Goal: Information Seeking & Learning: Learn about a topic

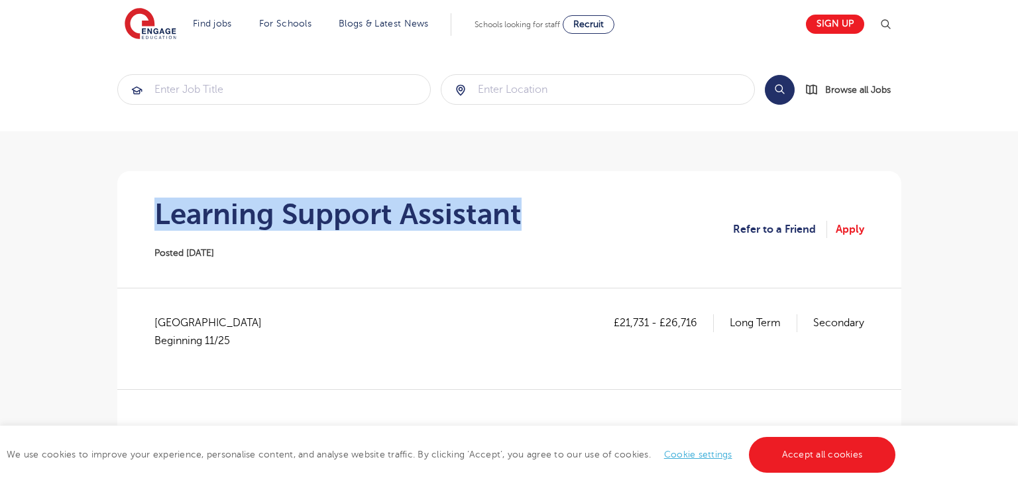
drag, startPoint x: 156, startPoint y: 217, endPoint x: 561, endPoint y: 198, distance: 404.8
click at [561, 198] on section "Learning Support Assistant Posted 13/10/25 Refer to a Friend Apply" at bounding box center [509, 229] width 763 height 117
copy h1 "Learning Support Assistant"
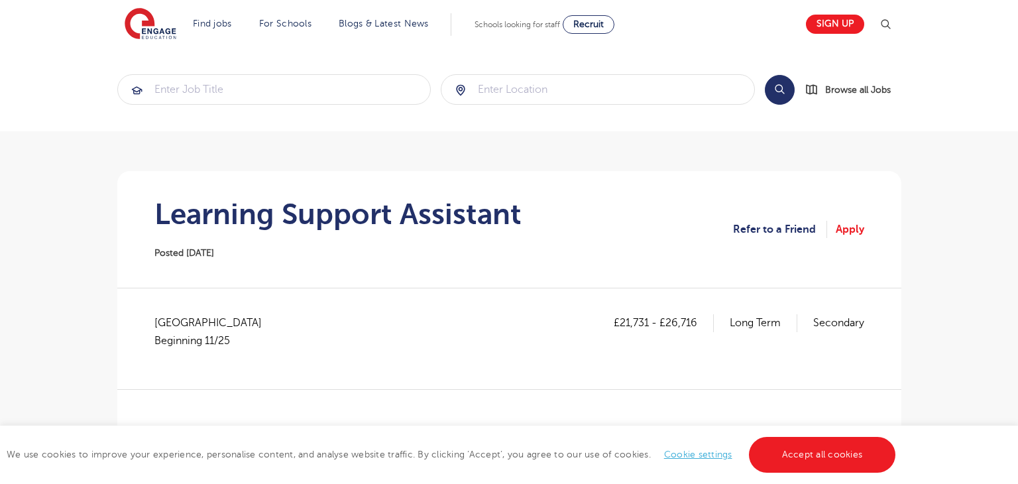
click at [157, 321] on span "Buckinghamshire Beginning 11/25" at bounding box center [214, 331] width 121 height 35
copy span "Buckinghamshire"
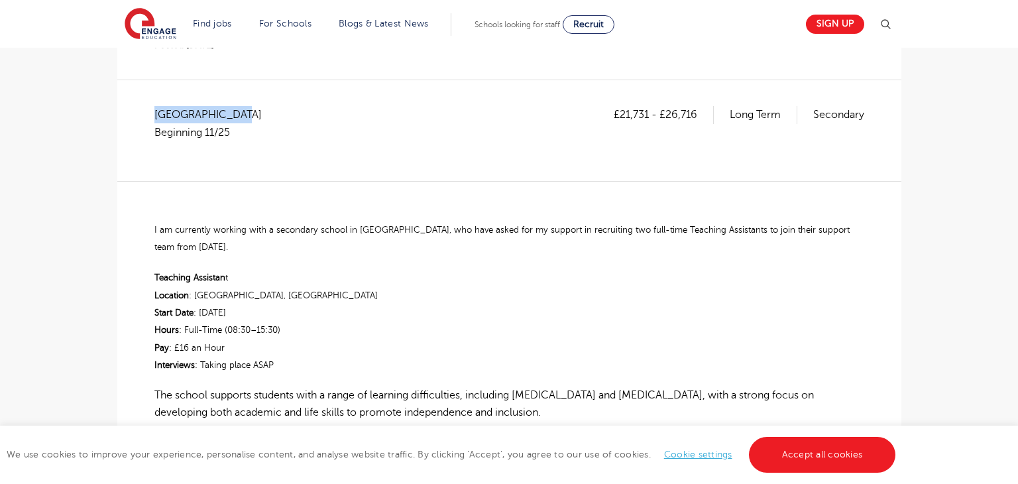
scroll to position [209, 0]
drag, startPoint x: 618, startPoint y: 113, endPoint x: 647, endPoint y: 116, distance: 28.7
click at [647, 116] on p "£21,731 - £26,716" at bounding box center [664, 113] width 100 height 17
copy p "21,731"
drag, startPoint x: 664, startPoint y: 111, endPoint x: 708, endPoint y: 111, distance: 43.8
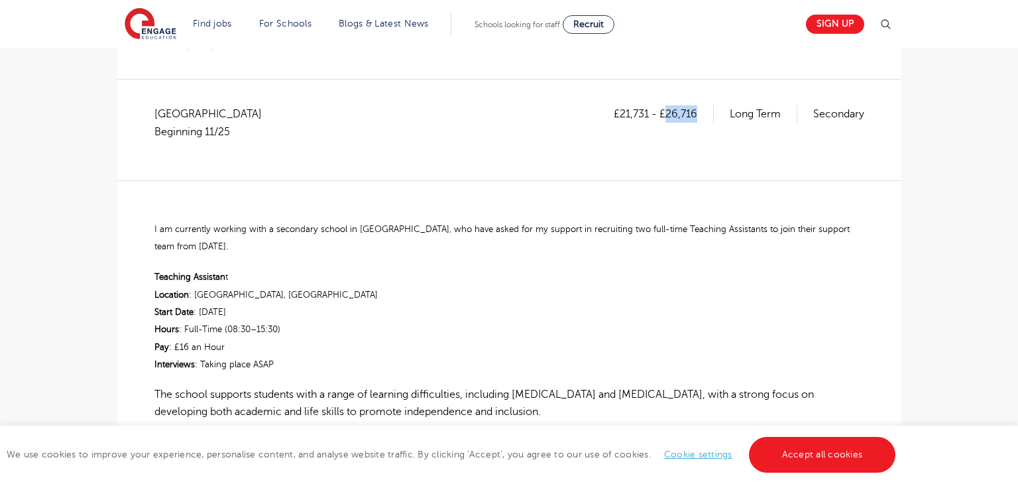
click at [708, 111] on p "£21,731 - £26,716" at bounding box center [664, 113] width 100 height 17
copy p "26,716"
click at [153, 228] on div "£21,731 - £26,716 Long Term Secondary Buckinghamshire Beginning 11/25 I am curr…" at bounding box center [509, 420] width 763 height 630
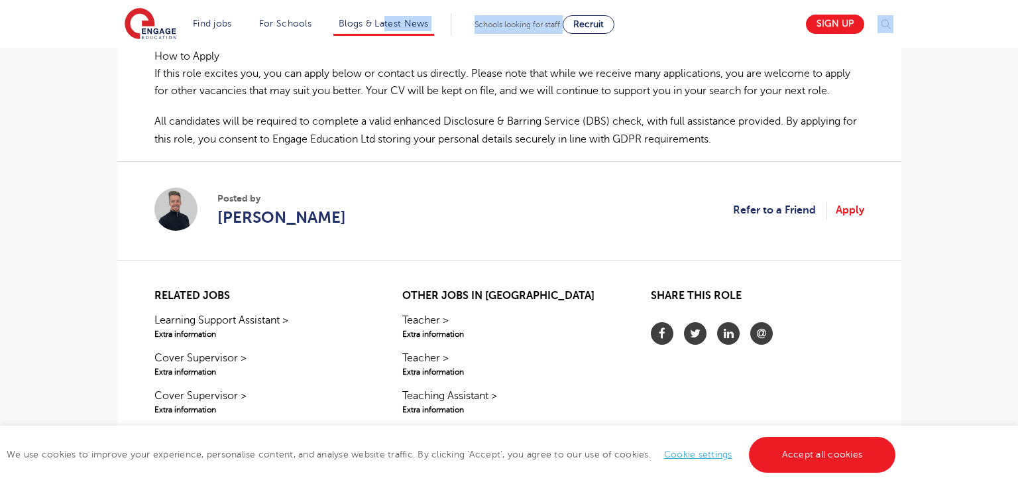
scroll to position [648, 0]
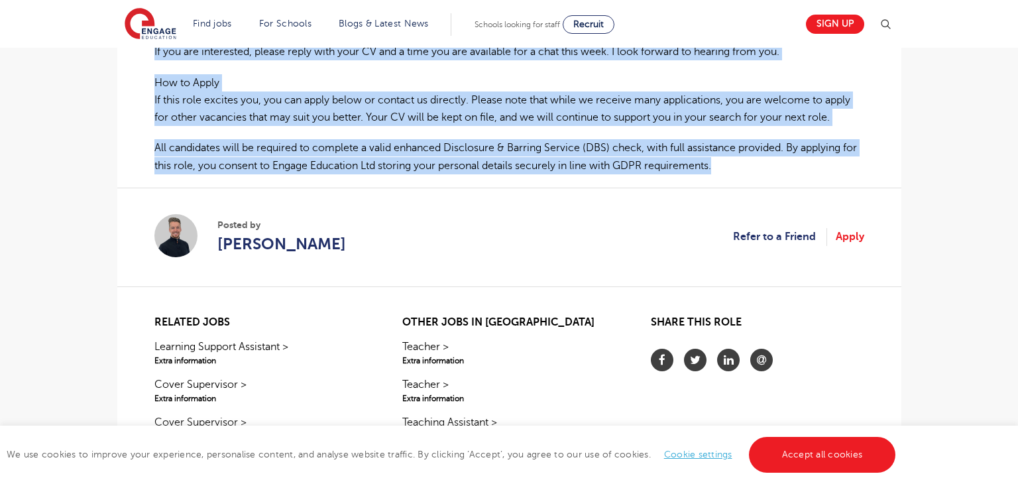
drag, startPoint x: 151, startPoint y: 225, endPoint x: 726, endPoint y: 164, distance: 578.5
copy div "I am currently working with a secondary school in Marlow, who have asked for my…"
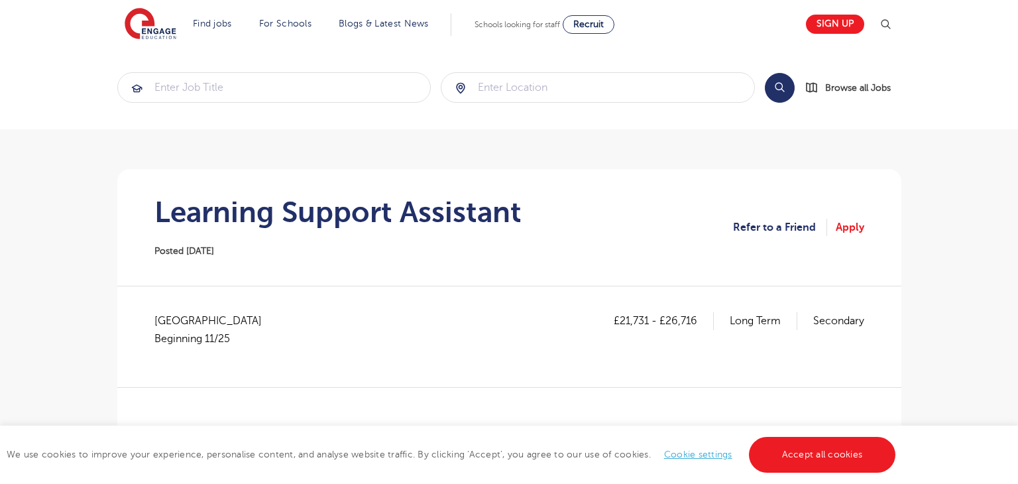
scroll to position [0, 0]
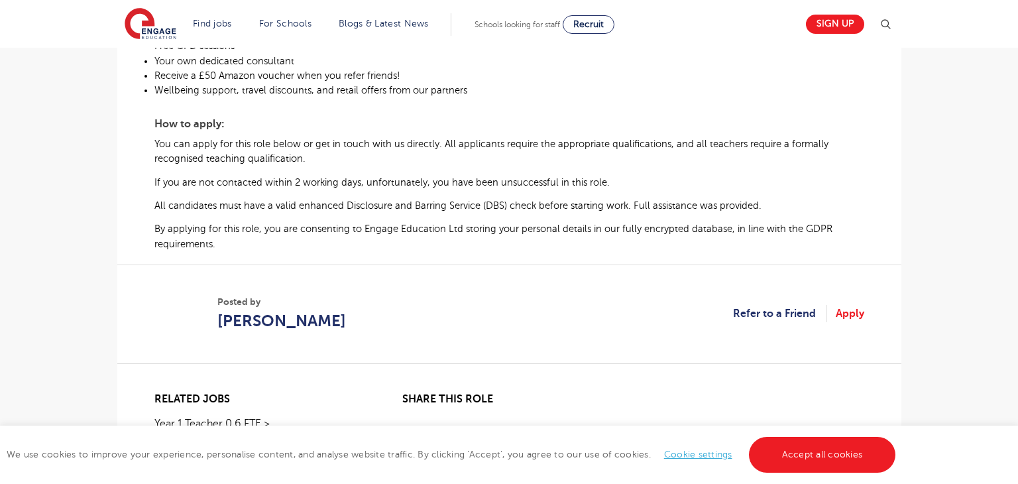
scroll to position [760, 0]
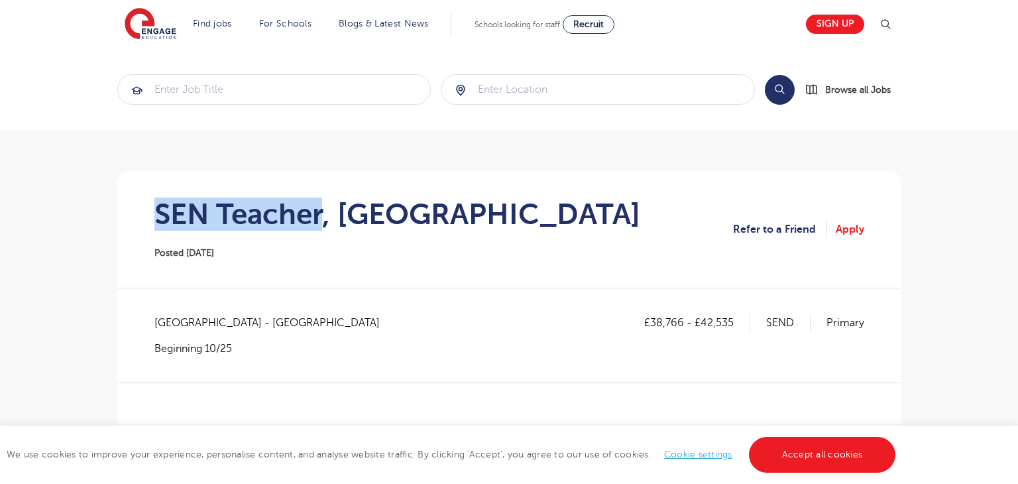
drag, startPoint x: 156, startPoint y: 201, endPoint x: 319, endPoint y: 203, distance: 163.7
click at [319, 203] on h1 "SEN Teacher, [GEOGRAPHIC_DATA]" at bounding box center [397, 214] width 486 height 33
copy h1 "SEN Teacher"
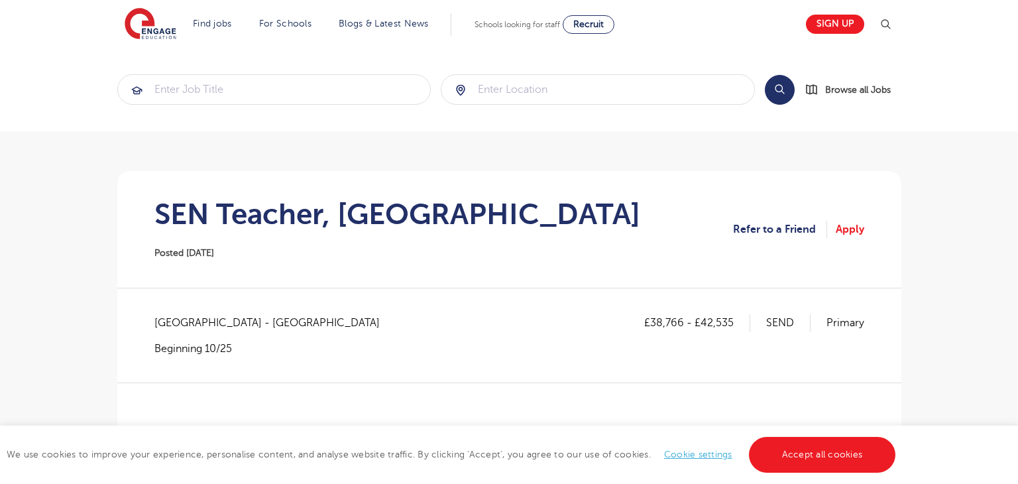
click at [180, 320] on span "Greenwich - Greenwich" at bounding box center [273, 322] width 239 height 17
copy span "Greenwich"
drag, startPoint x: 652, startPoint y: 322, endPoint x: 685, endPoint y: 321, distance: 33.8
click at [685, 321] on p "£38,766 - £42,535" at bounding box center [697, 322] width 106 height 17
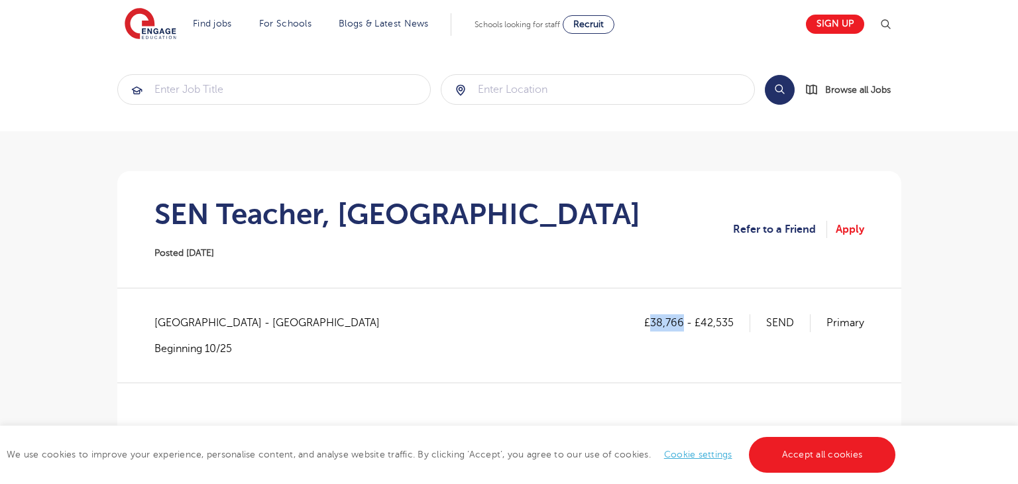
copy p "38,766"
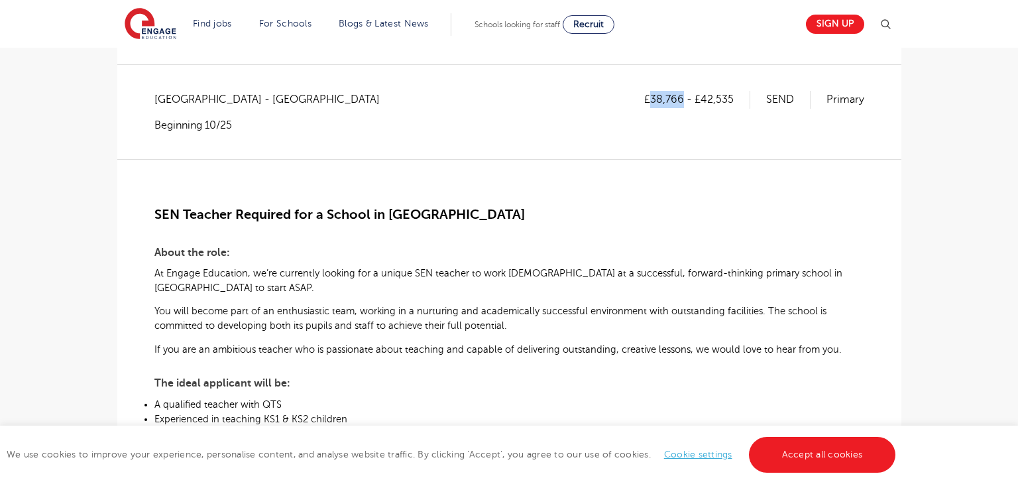
scroll to position [223, 0]
drag, startPoint x: 705, startPoint y: 99, endPoint x: 738, endPoint y: 97, distance: 33.9
click at [738, 97] on p "£38,766 - £42,535" at bounding box center [697, 99] width 106 height 17
copy p "42,535"
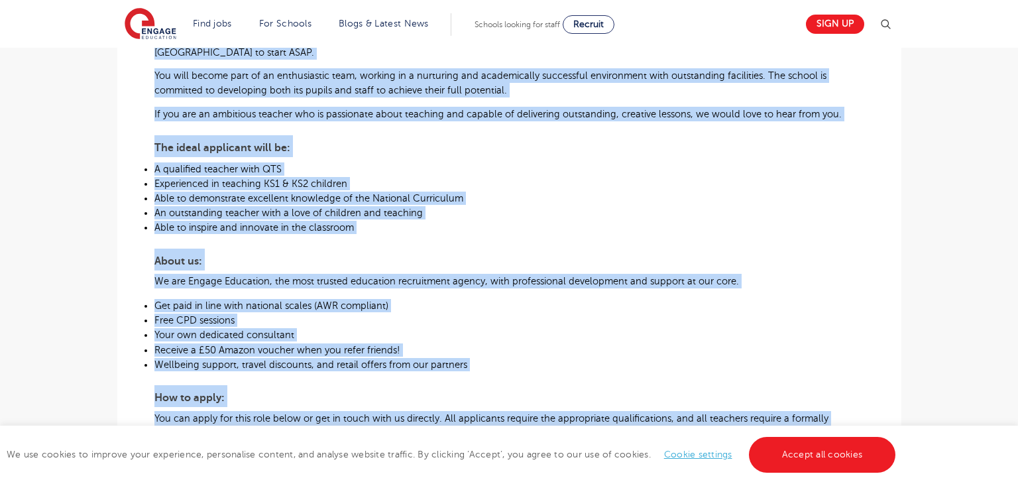
scroll to position [613, 0]
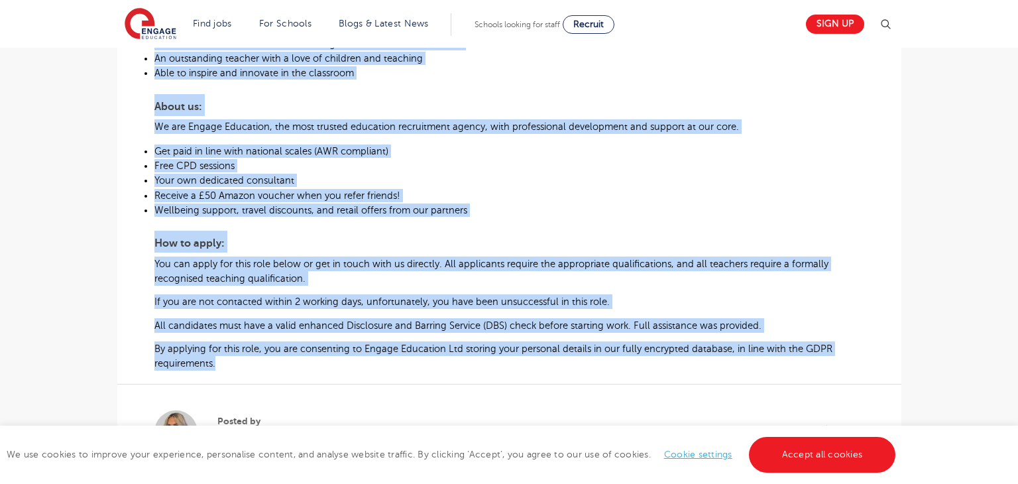
drag, startPoint x: 156, startPoint y: 213, endPoint x: 225, endPoint y: 365, distance: 166.7
click at [225, 365] on div "SEN Teacher Required for a School in Greenwich About the role: At Engage Educat…" at bounding box center [509, 70] width 710 height 602
copy div "SEN Teacher Required for a School in Greenwich About the role: At Engage Educat…"
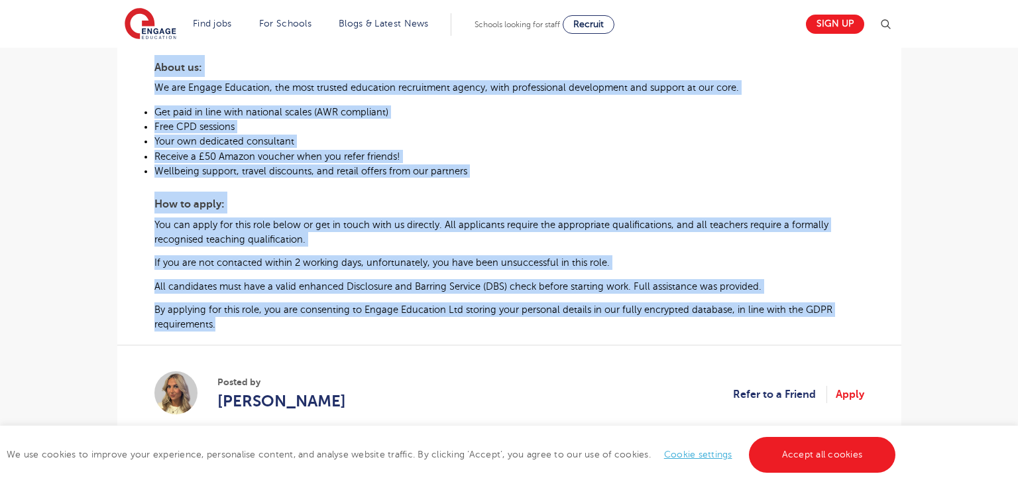
scroll to position [663, 0]
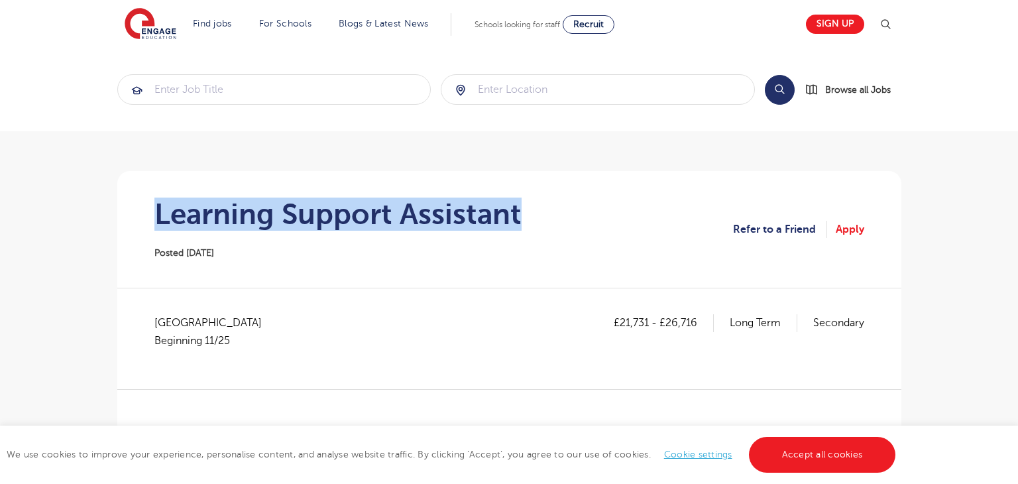
drag, startPoint x: 160, startPoint y: 216, endPoint x: 536, endPoint y: 215, distance: 375.2
click at [536, 215] on section "Learning Support Assistant Posted [DATE] Refer to a Friend Apply" at bounding box center [509, 229] width 763 height 117
copy h1 "Learning Support Assistant"
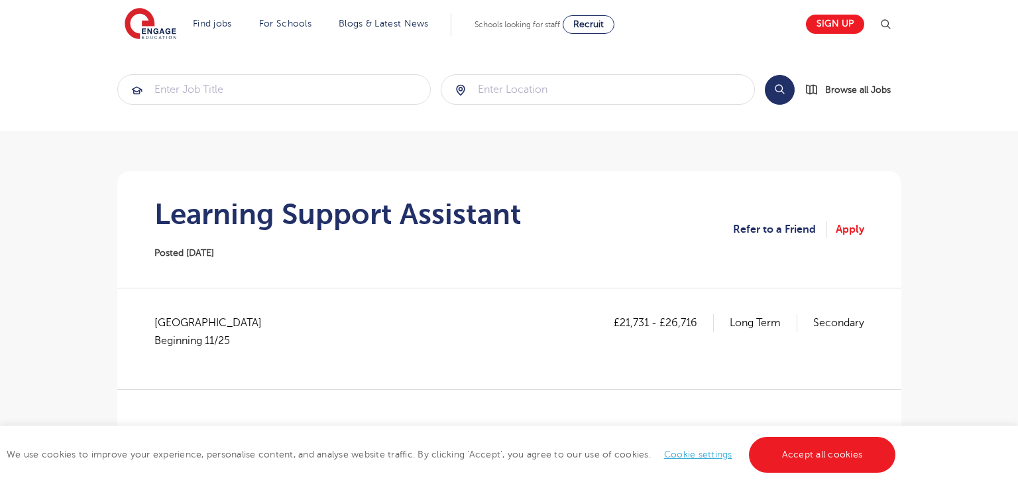
click at [172, 318] on span "Buckinghamshire Beginning 11/25" at bounding box center [214, 331] width 121 height 35
copy span "Buckinghamshire"
drag, startPoint x: 618, startPoint y: 321, endPoint x: 648, endPoint y: 326, distance: 30.8
click at [648, 326] on p "£21,731 - £26,716" at bounding box center [664, 322] width 100 height 17
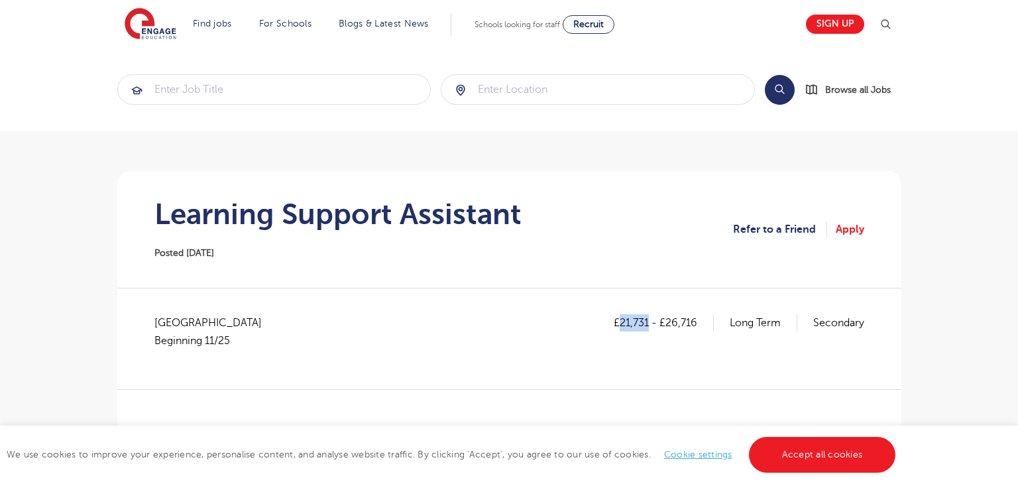
copy p "21,731"
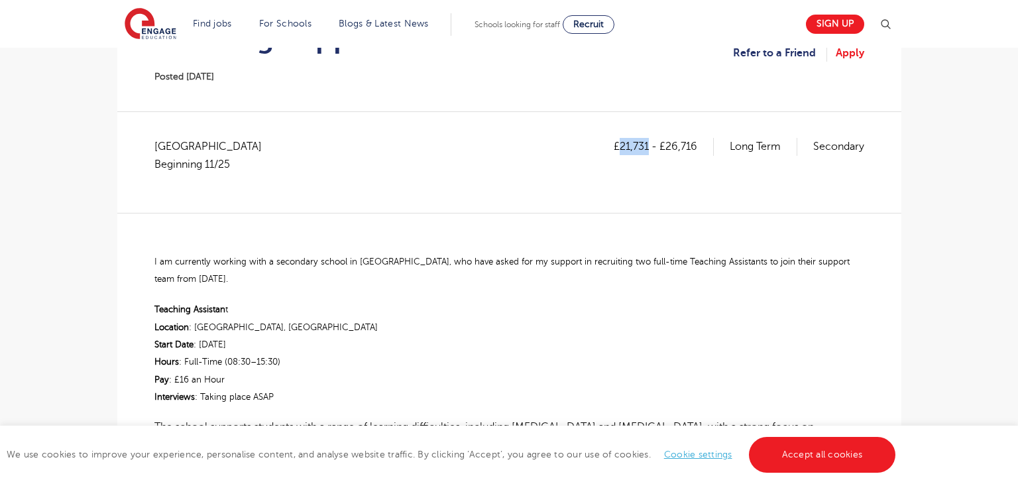
scroll to position [178, 0]
drag, startPoint x: 666, startPoint y: 144, endPoint x: 695, endPoint y: 144, distance: 28.5
click at [695, 144] on p "£21,731 - £26,716" at bounding box center [664, 145] width 100 height 17
copy p "26,716"
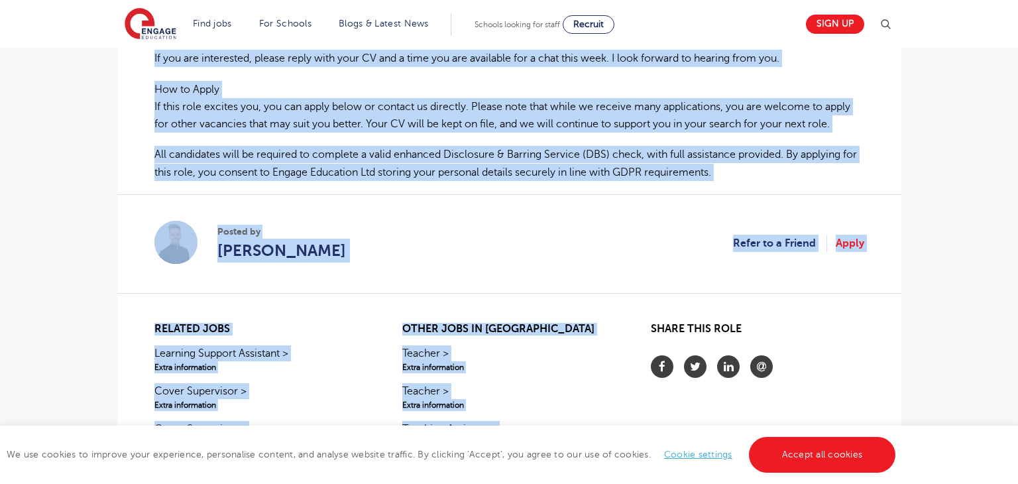
scroll to position [697, 0]
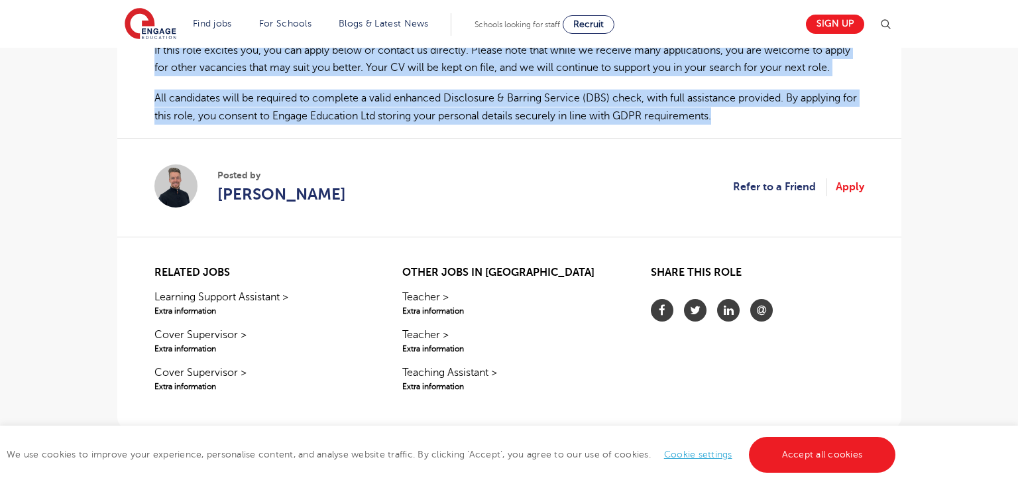
drag, startPoint x: 155, startPoint y: 251, endPoint x: 730, endPoint y: 113, distance: 591.0
copy div "I am currently working with a secondary school in Marlow, who have asked for my…"
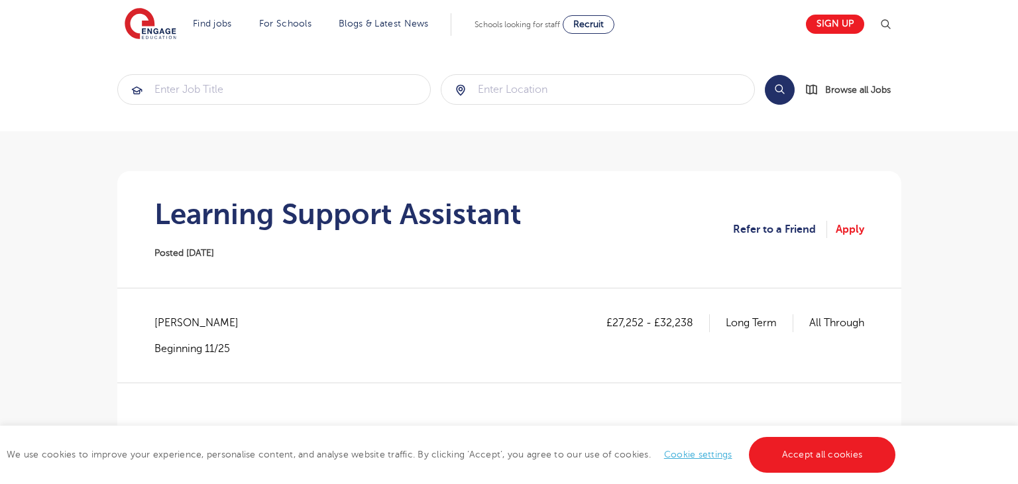
click at [161, 218] on h1 "Learning Support Assistant" at bounding box center [337, 214] width 367 height 33
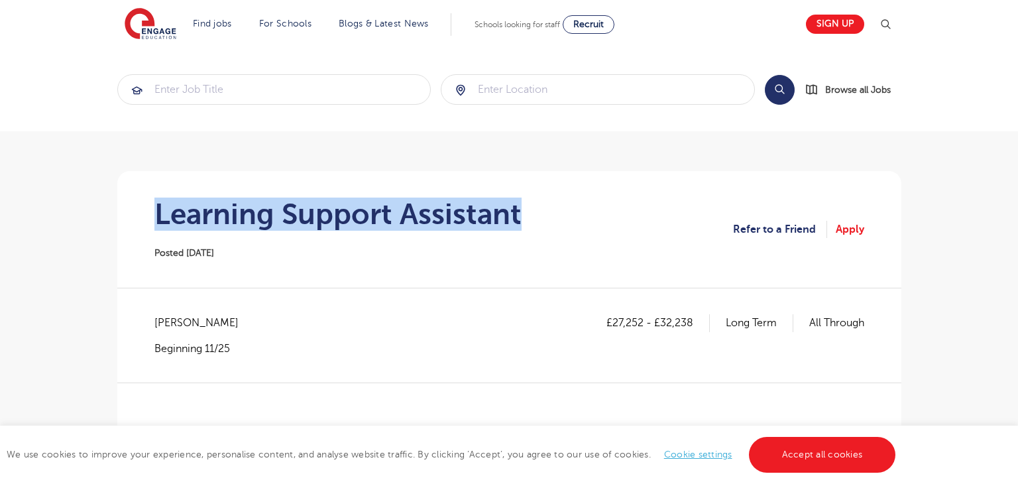
drag, startPoint x: 158, startPoint y: 215, endPoint x: 550, endPoint y: 218, distance: 392.4
click at [550, 218] on section "Learning Support Assistant Posted 13/10/25 Refer to a Friend Apply" at bounding box center [509, 229] width 763 height 117
copy h1 "Learning Support Assistant"
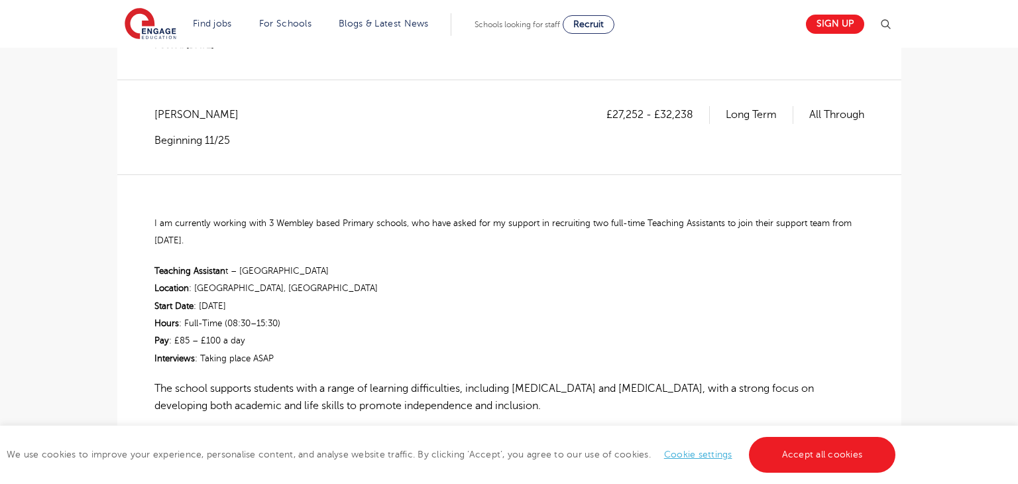
scroll to position [209, 0]
click at [162, 111] on span "Brent - Brent" at bounding box center [202, 113] width 97 height 17
copy span "Brent"
drag, startPoint x: 609, startPoint y: 109, endPoint x: 639, endPoint y: 109, distance: 29.8
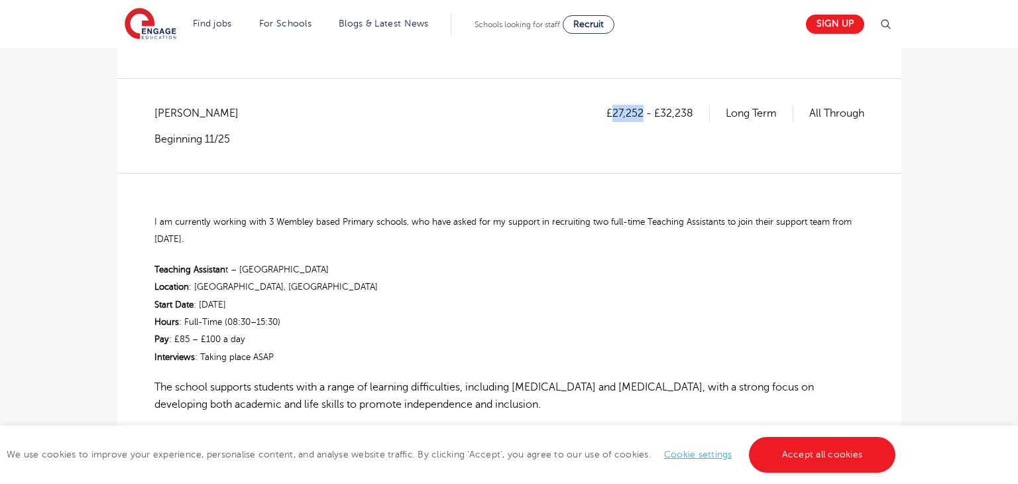
click at [639, 109] on p "£27,252 - £32,238" at bounding box center [657, 113] width 103 height 17
copy p "27,252"
drag, startPoint x: 659, startPoint y: 111, endPoint x: 695, endPoint y: 112, distance: 36.5
click at [695, 112] on p "£27,252 - £32,238" at bounding box center [657, 113] width 103 height 17
copy p "32,238"
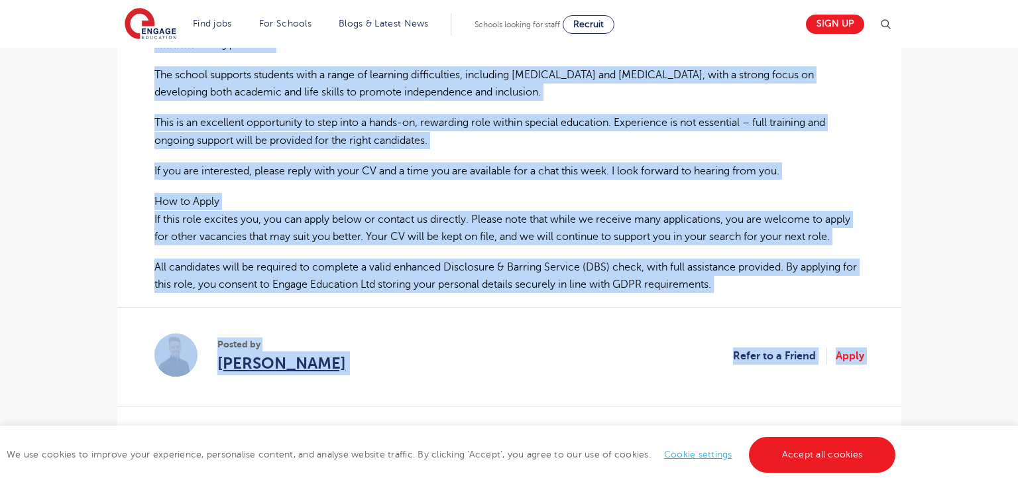
scroll to position [617, 0]
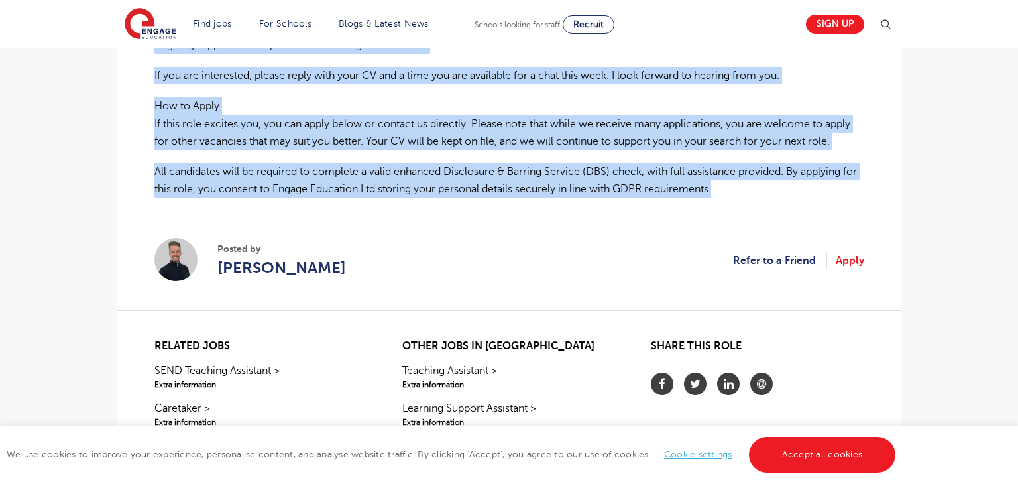
drag, startPoint x: 152, startPoint y: 219, endPoint x: 730, endPoint y: 192, distance: 578.6
click at [730, 192] on div "£27,252 - £32,238 Long Term All Through Brent - Brent Beginning 11/25 I am curr…" at bounding box center [509, 8] width 763 height 622
copy div "I am currently working with 3 Wembley based Primary schools, who have asked for…"
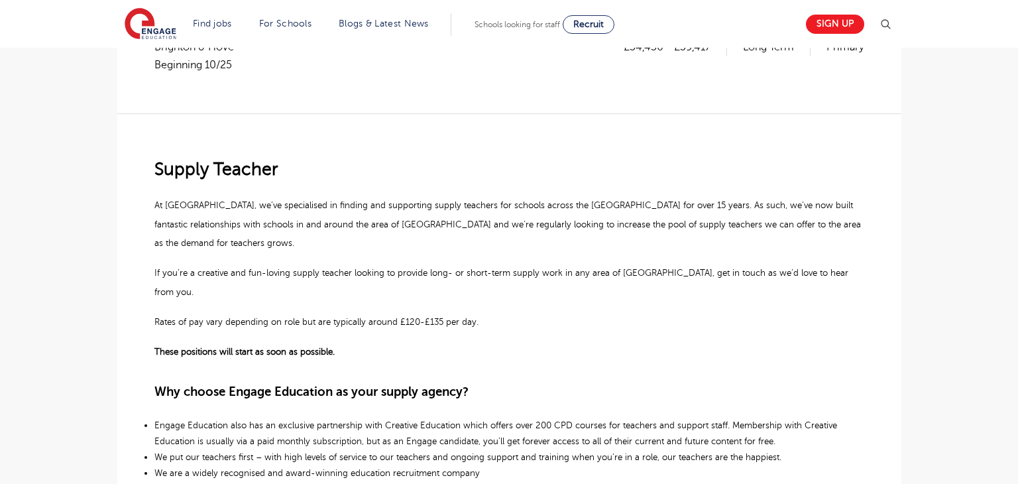
scroll to position [276, 0]
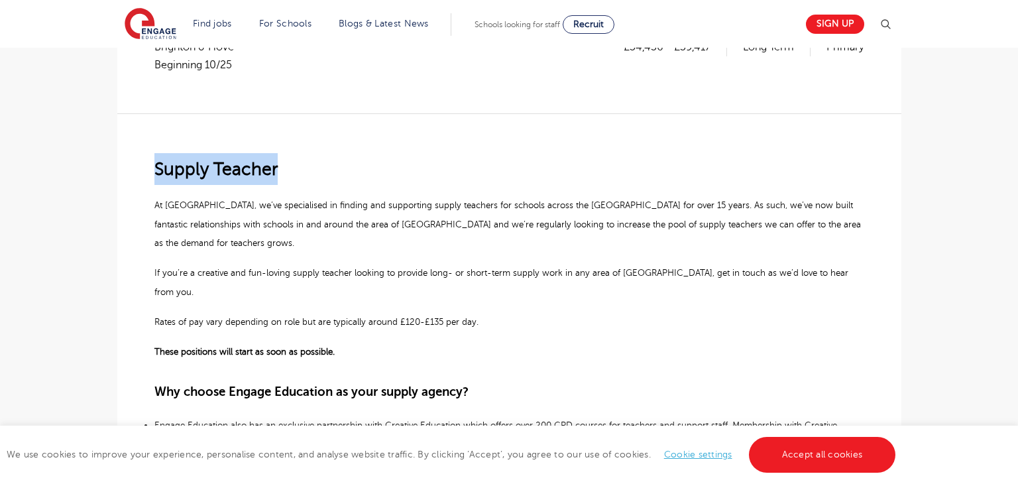
drag, startPoint x: 154, startPoint y: 174, endPoint x: 303, endPoint y: 175, distance: 148.5
click at [303, 175] on p "Supply Teacher" at bounding box center [509, 169] width 710 height 32
copy span "Supply Teacher"
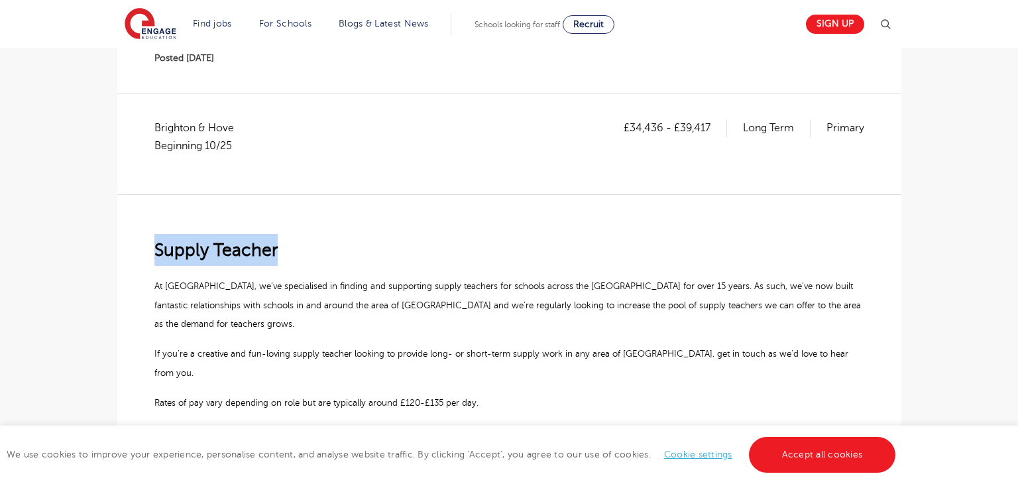
scroll to position [180, 0]
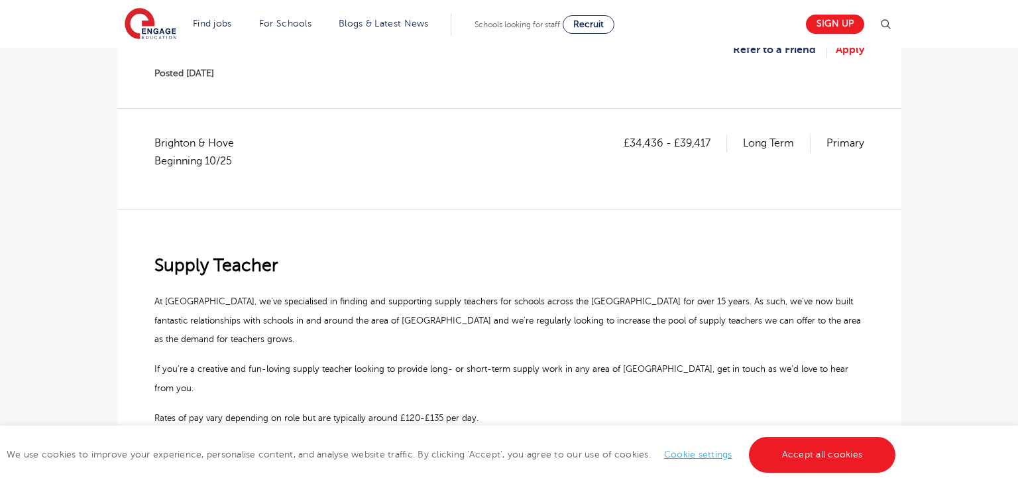
click at [158, 140] on span "Brighton & Hove Beginning 10/25" at bounding box center [200, 152] width 93 height 35
copy span "[GEOGRAPHIC_DATA]"
drag, startPoint x: 631, startPoint y: 141, endPoint x: 661, endPoint y: 141, distance: 30.5
click at [661, 141] on p "£34,436 - £39,417" at bounding box center [675, 143] width 103 height 17
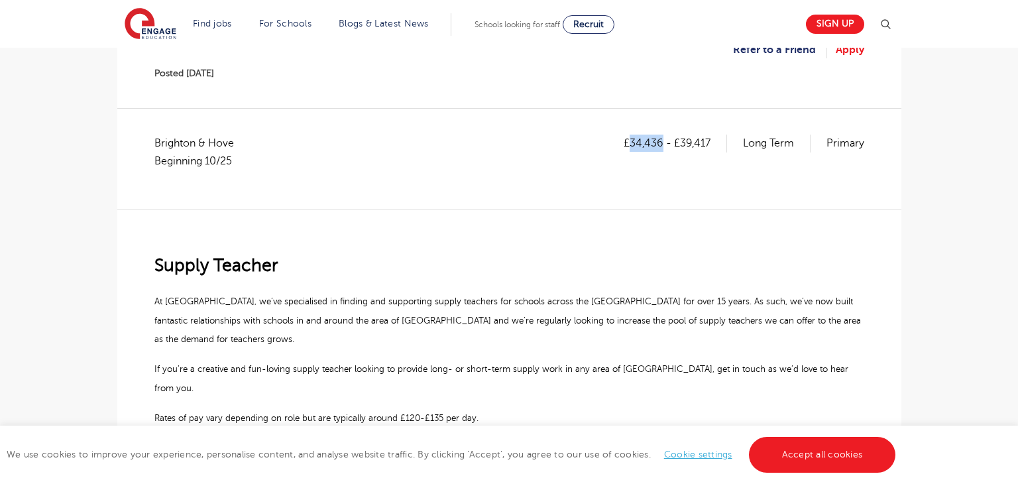
copy p "34,436"
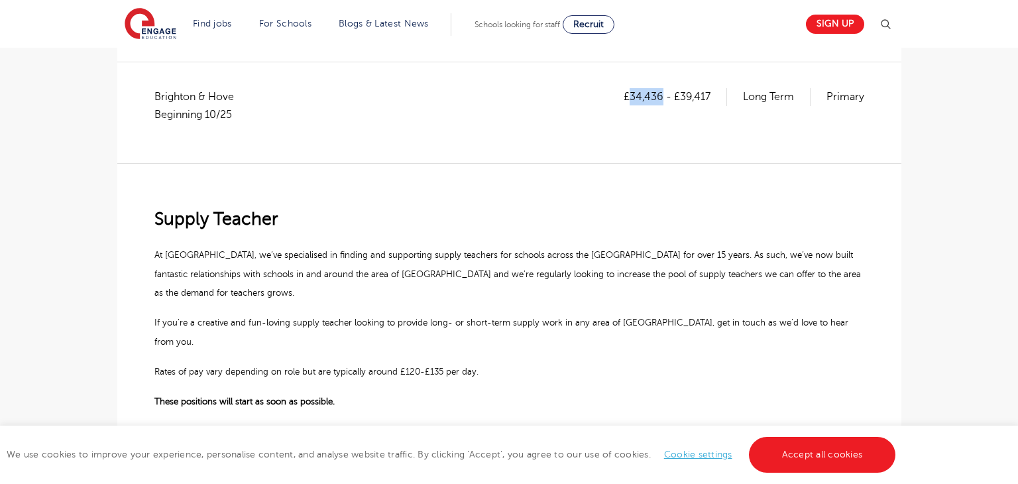
scroll to position [209, 0]
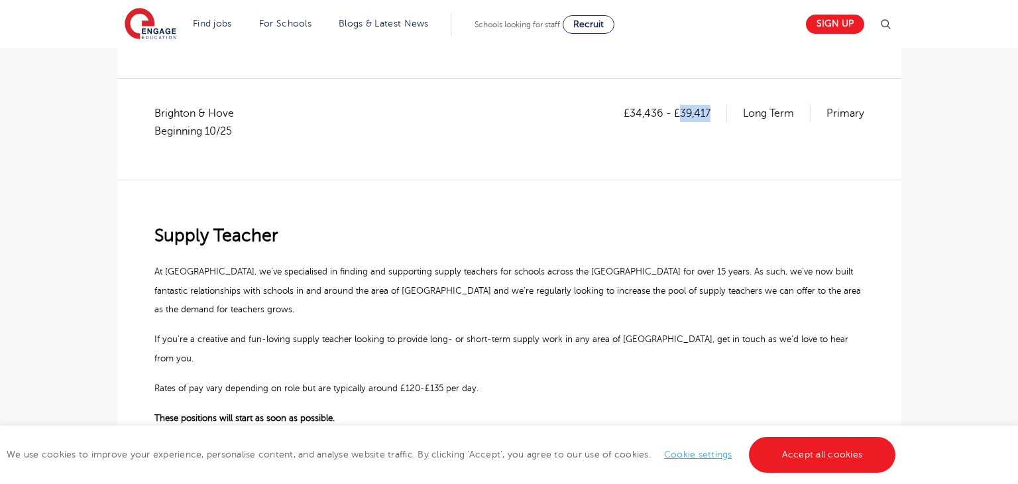
drag, startPoint x: 681, startPoint y: 111, endPoint x: 717, endPoint y: 112, distance: 35.2
click at [717, 112] on p "£34,436 - £39,417" at bounding box center [675, 113] width 103 height 17
copy p "39,417"
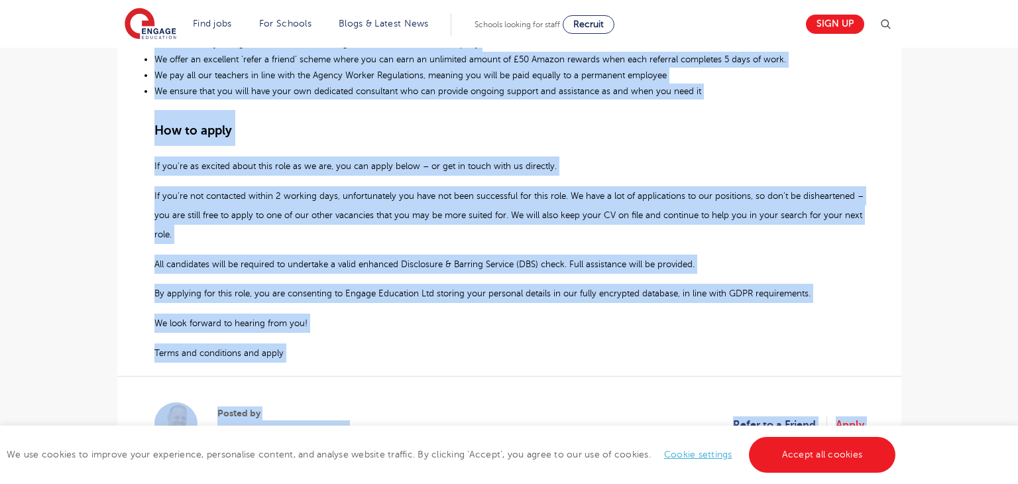
scroll to position [730, 0]
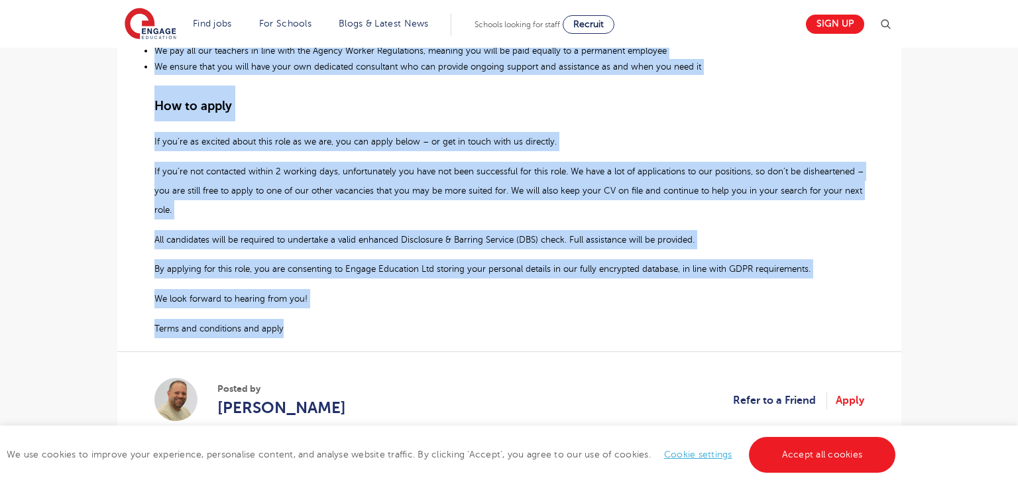
drag, startPoint x: 155, startPoint y: 236, endPoint x: 296, endPoint y: 285, distance: 149.5
copy div "Supply Teacher At Engage, we’ve specialised in finding and supporting supply te…"
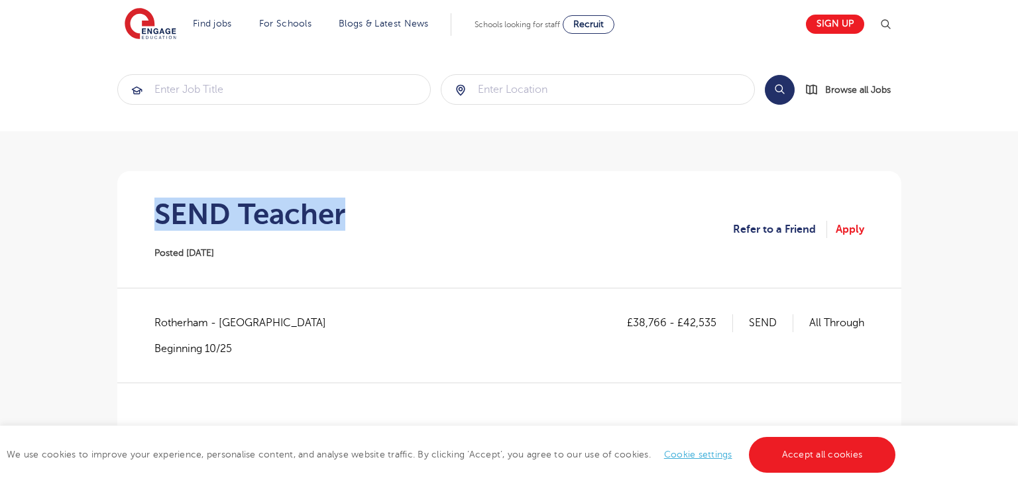
drag, startPoint x: 152, startPoint y: 214, endPoint x: 375, endPoint y: 214, distance: 222.7
click at [375, 214] on section "SEND Teacher Posted [DATE] Refer to a Friend Apply" at bounding box center [509, 229] width 763 height 117
copy h1 "SEND Teacher"
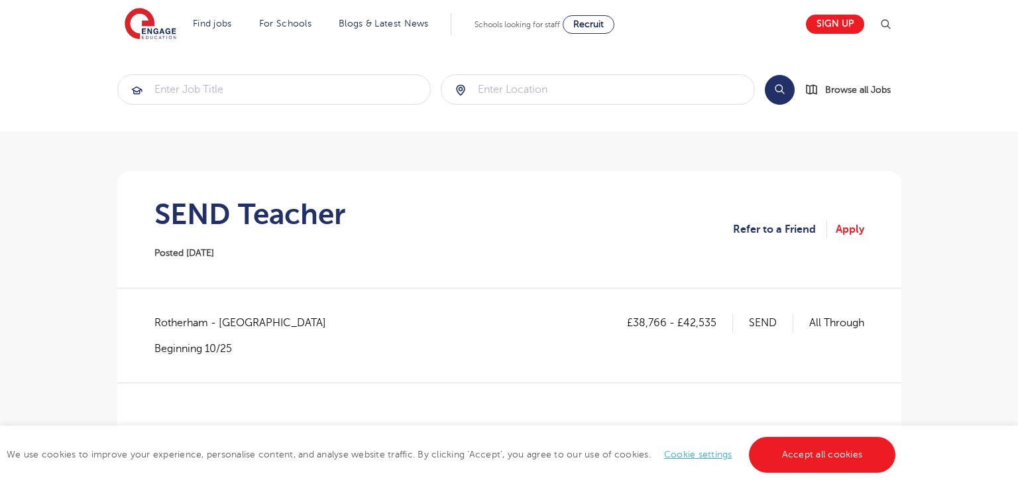
click at [176, 325] on span "Rotherham - [GEOGRAPHIC_DATA]" at bounding box center [246, 322] width 185 height 17
copy span "Rotherham"
drag, startPoint x: 633, startPoint y: 321, endPoint x: 663, endPoint y: 321, distance: 30.5
click at [663, 321] on p "£38,766 - £42,535" at bounding box center [680, 322] width 106 height 17
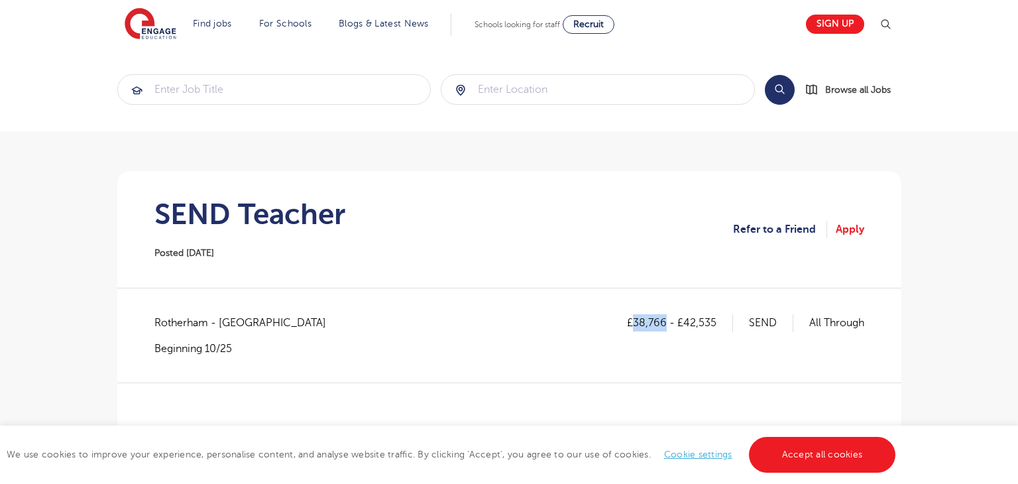
copy p "38,766"
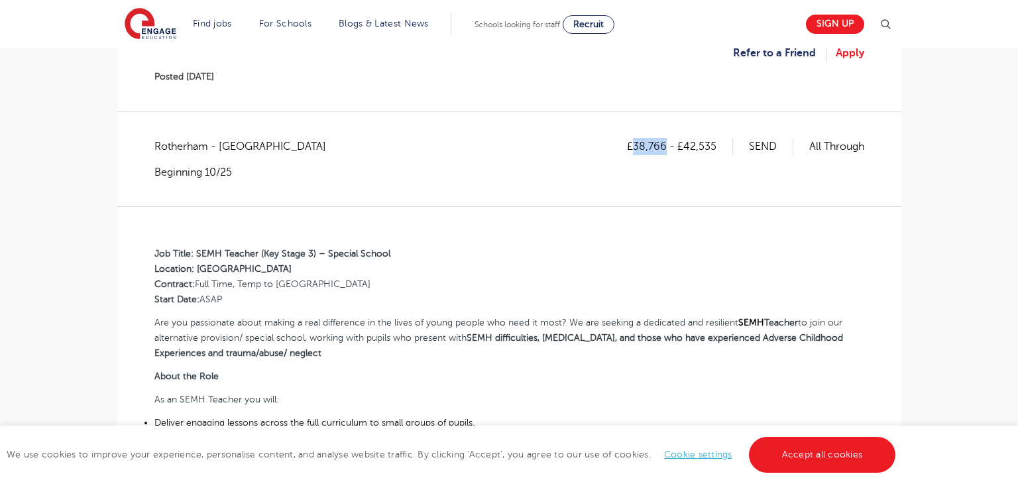
scroll to position [194, 0]
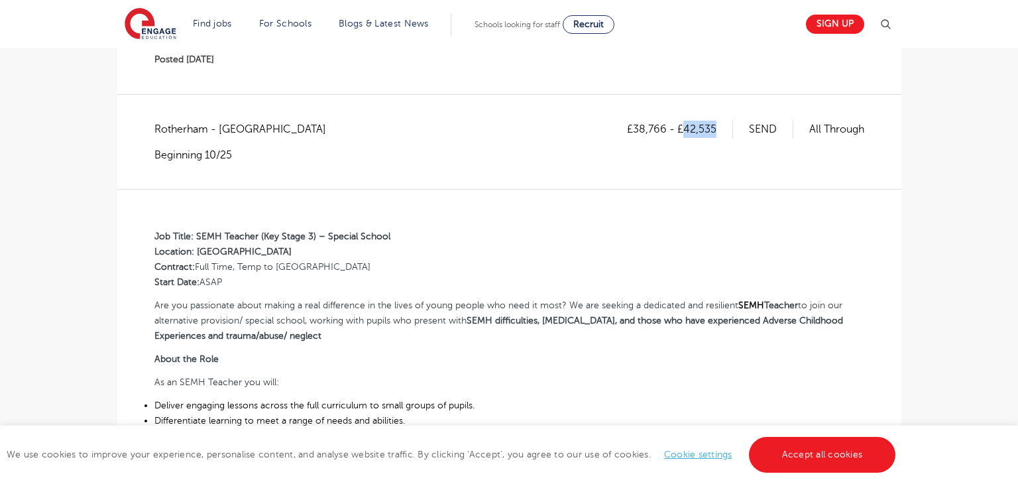
drag, startPoint x: 683, startPoint y: 125, endPoint x: 717, endPoint y: 126, distance: 33.8
click at [717, 126] on p "£38,766 - £42,535" at bounding box center [680, 129] width 106 height 17
copy p "42,535"
click at [152, 230] on div "£38,766 - £42,535 SEND All Through Rotherham - [GEOGRAPHIC_DATA] Beginning 10/2…" at bounding box center [509, 481] width 763 height 720
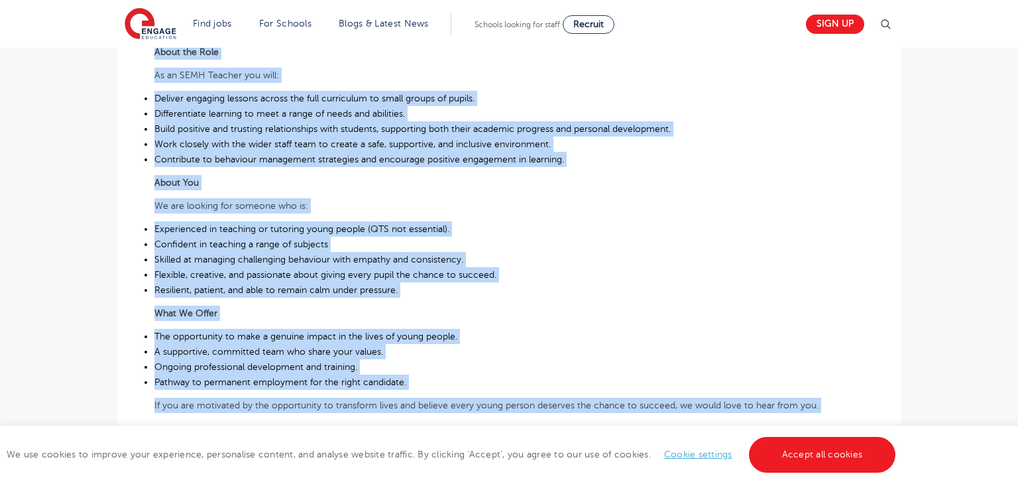
scroll to position [575, 0]
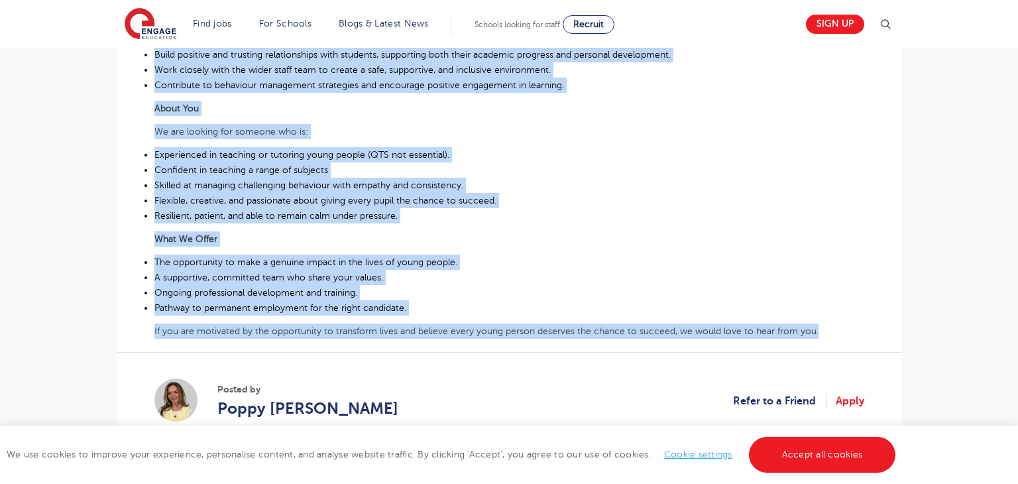
drag, startPoint x: 154, startPoint y: 233, endPoint x: 821, endPoint y: 330, distance: 674.5
click at [821, 330] on div "Job Title: SEMH Teacher (Key Stage 3) – Special School Location: [GEOGRAPHIC_DA…" at bounding box center [509, 73] width 710 height 531
copy div "Lor Ipsum: DOLO Sitamet (Con Adipi 2) – Elitsed Doeius Temporin: Utlaboree Dolo…"
